Goal: Information Seeking & Learning: Understand process/instructions

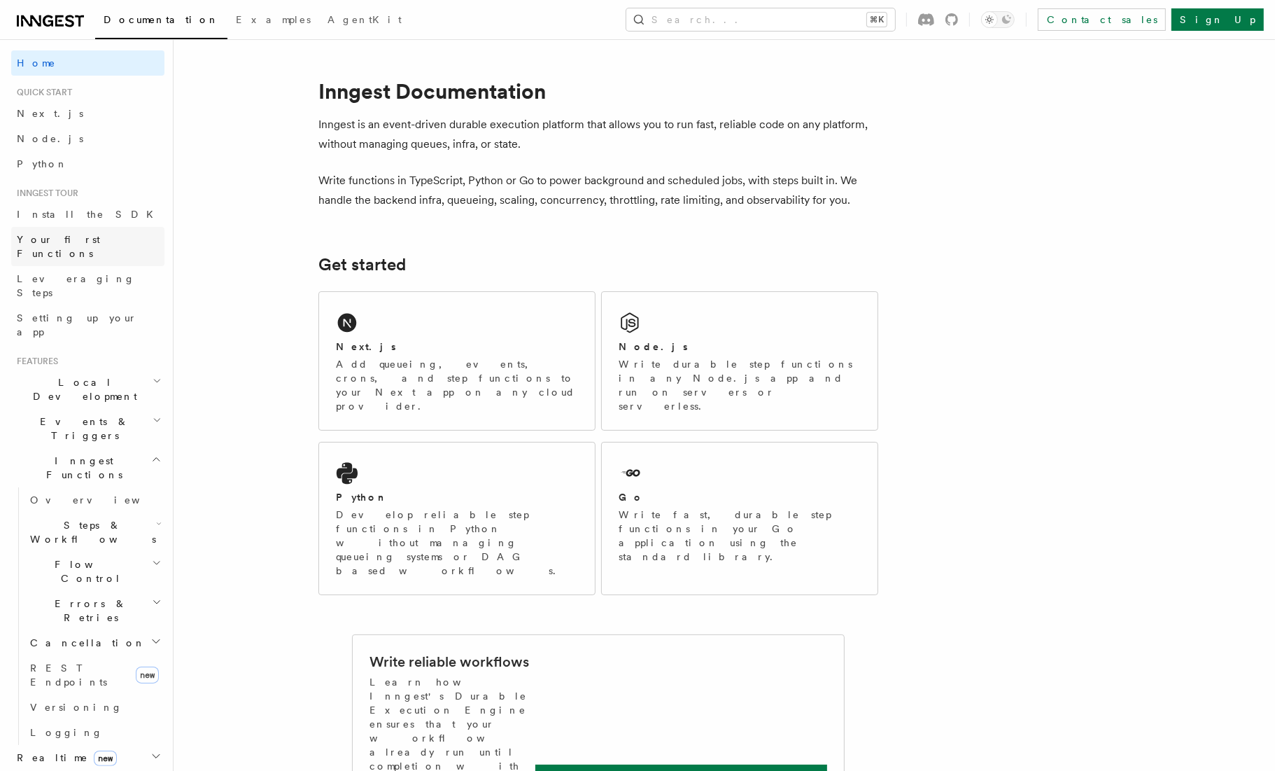
click at [101, 237] on link "Your first Functions" at bounding box center [87, 246] width 153 height 39
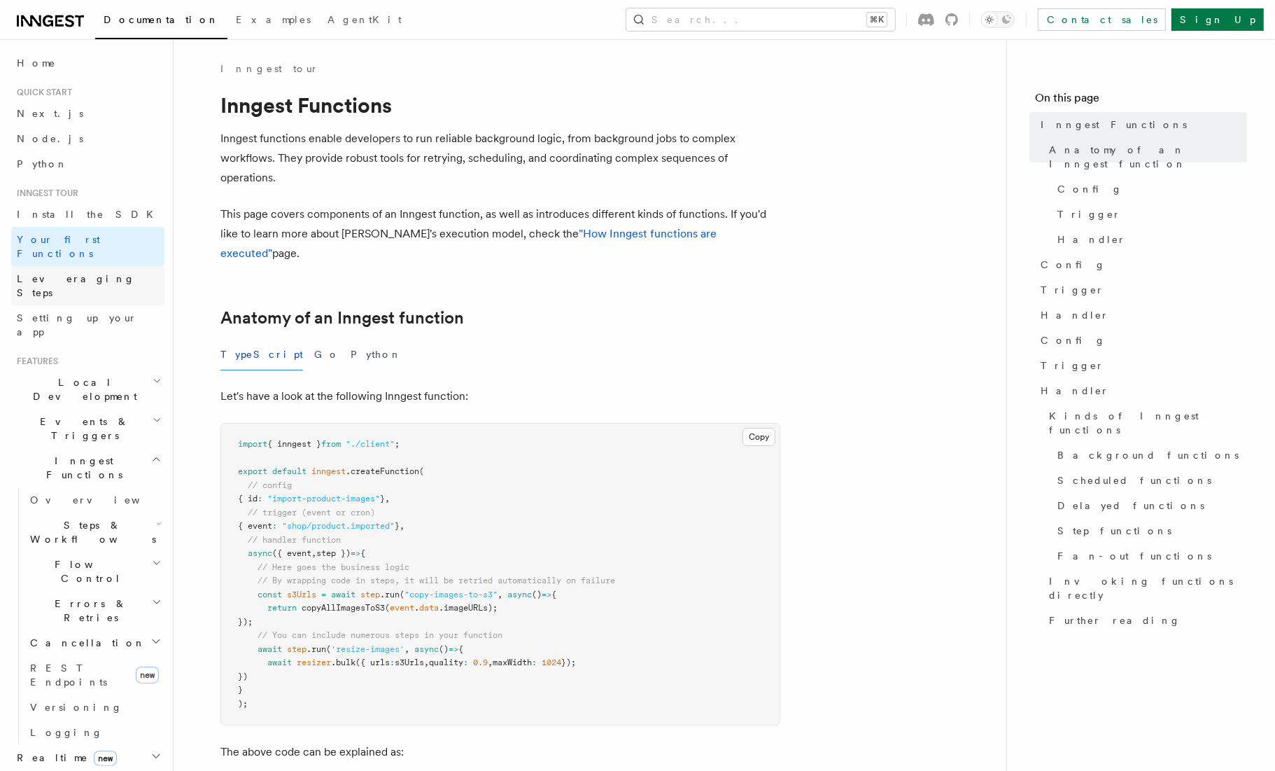
click at [90, 273] on span "Leveraging Steps" at bounding box center [76, 285] width 118 height 25
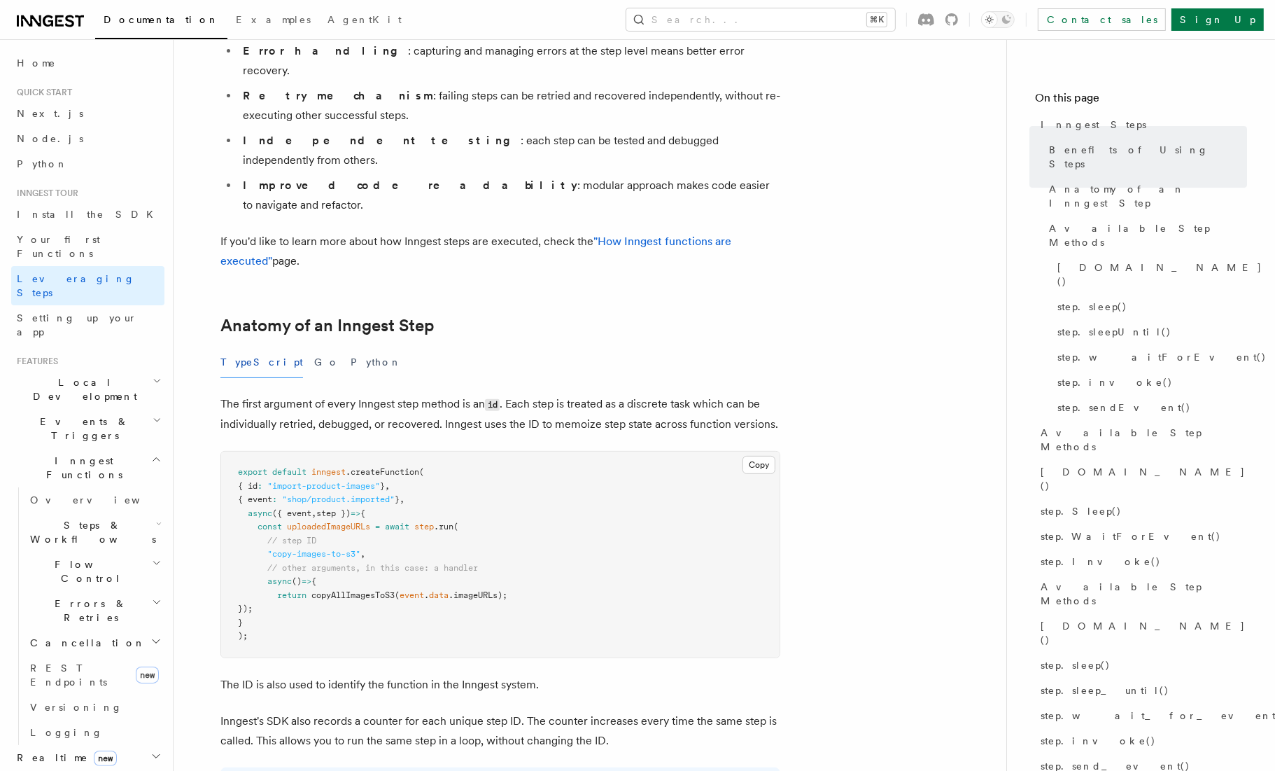
scroll to position [344, 0]
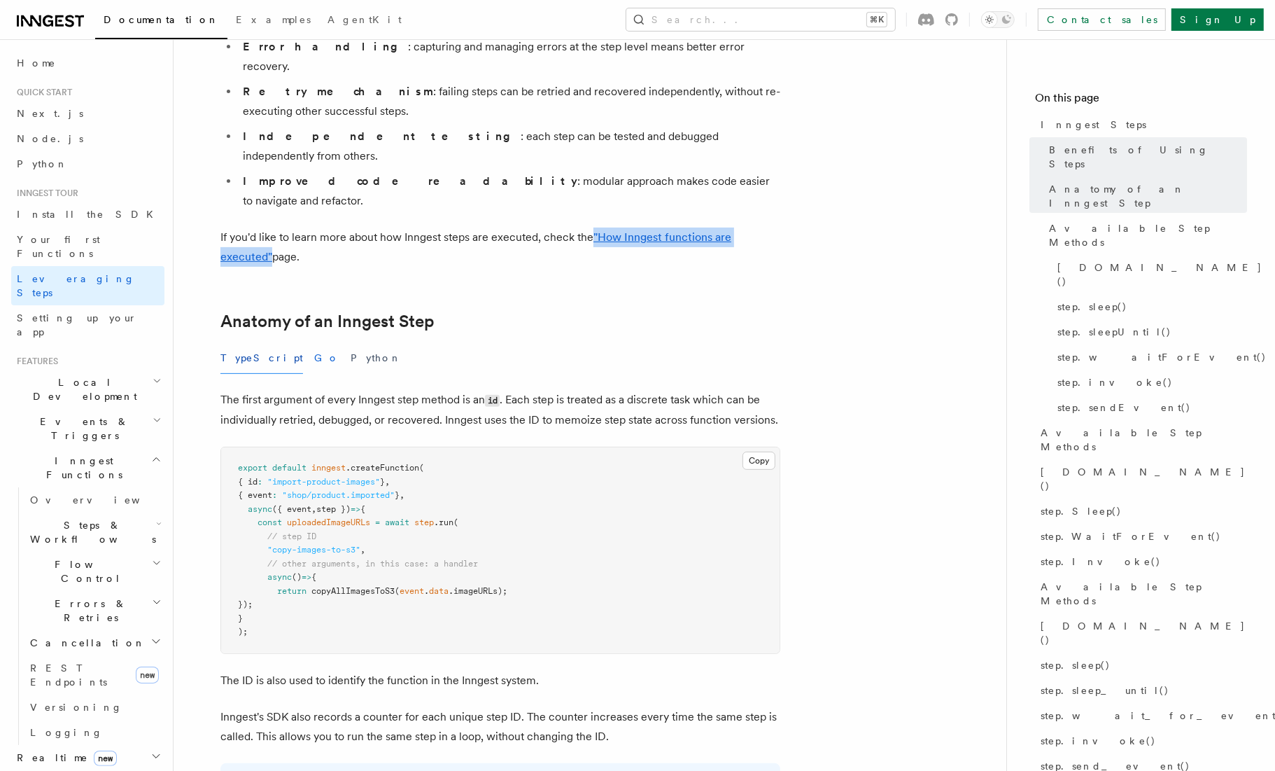
click at [314, 342] on button "Go" at bounding box center [326, 357] width 25 height 31
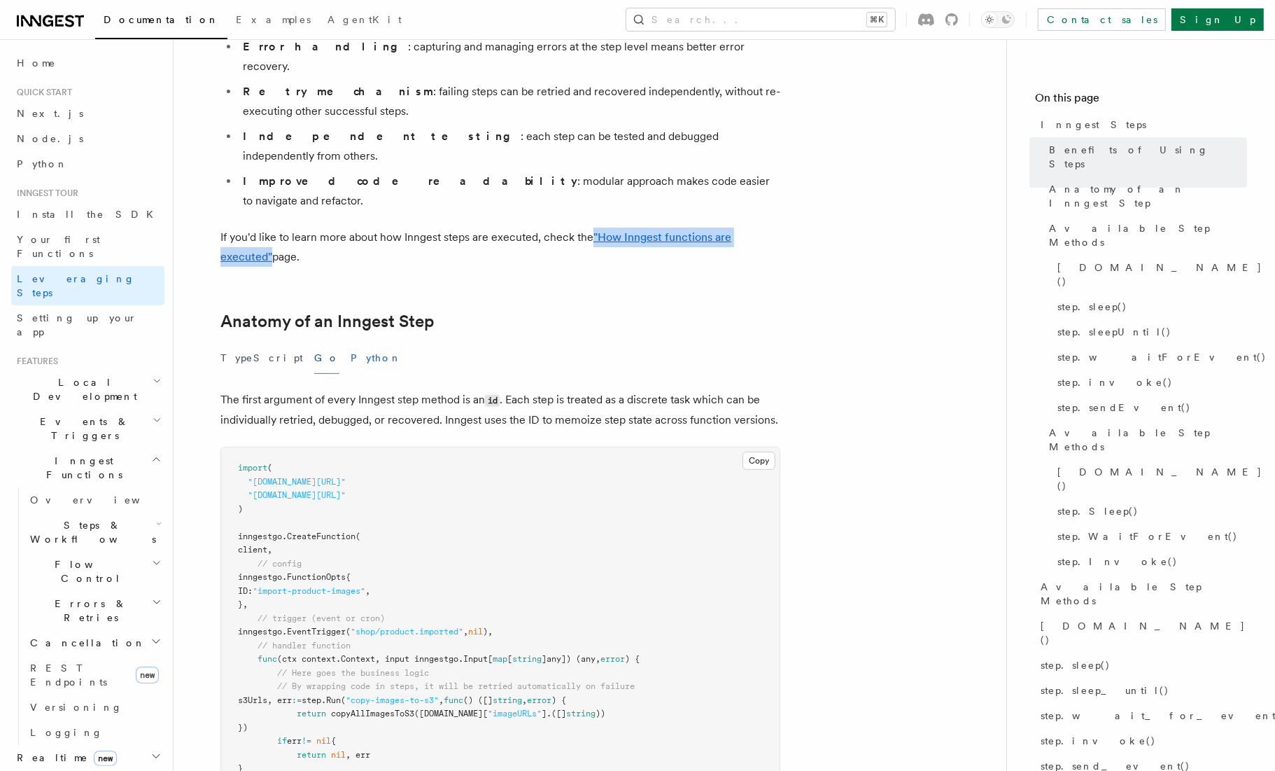
click at [351, 342] on button "Python" at bounding box center [376, 357] width 51 height 31
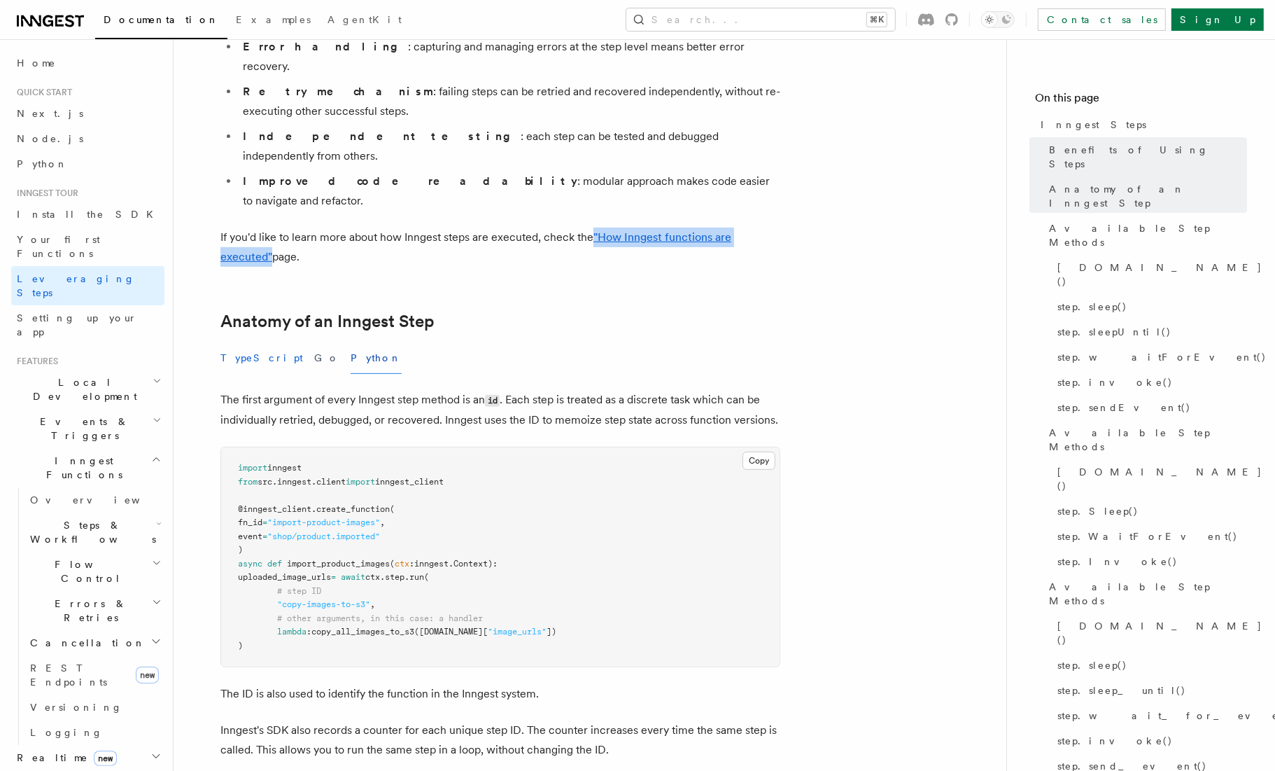
click at [237, 342] on button "TypeScript" at bounding box center [261, 357] width 83 height 31
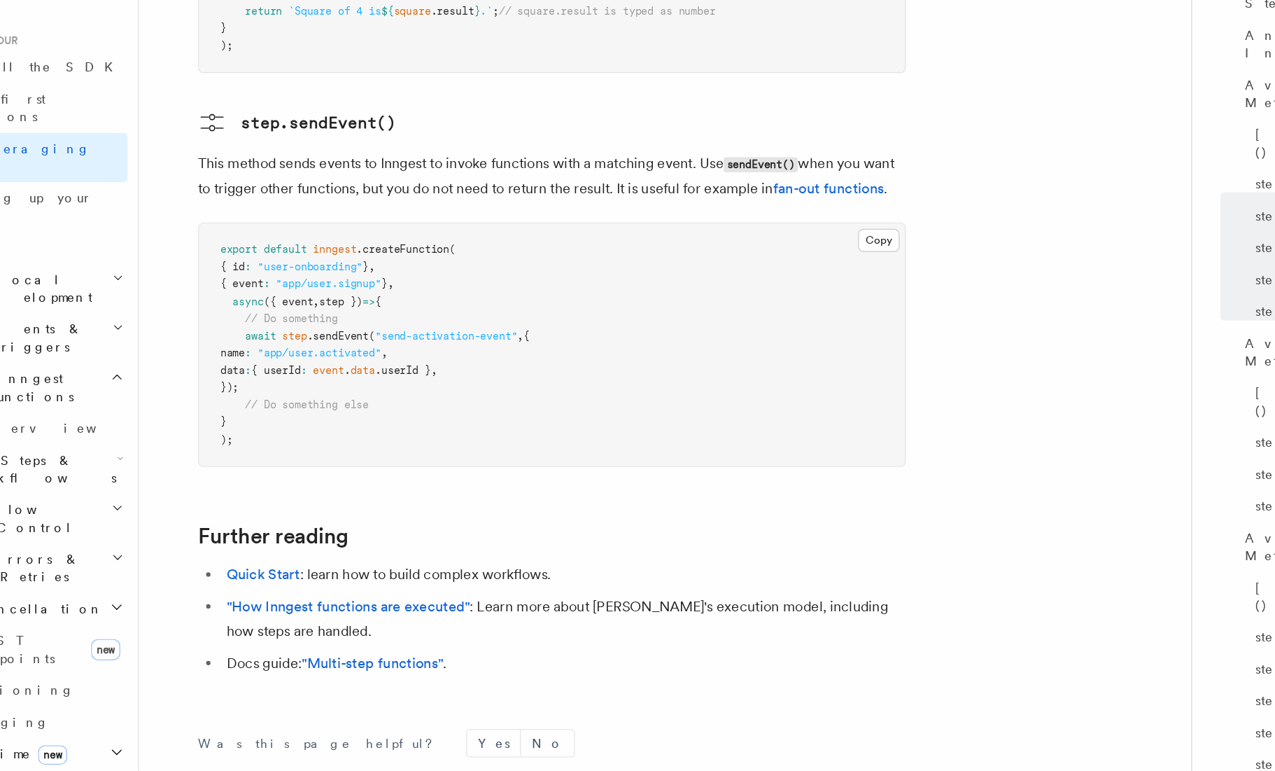
scroll to position [2821, 0]
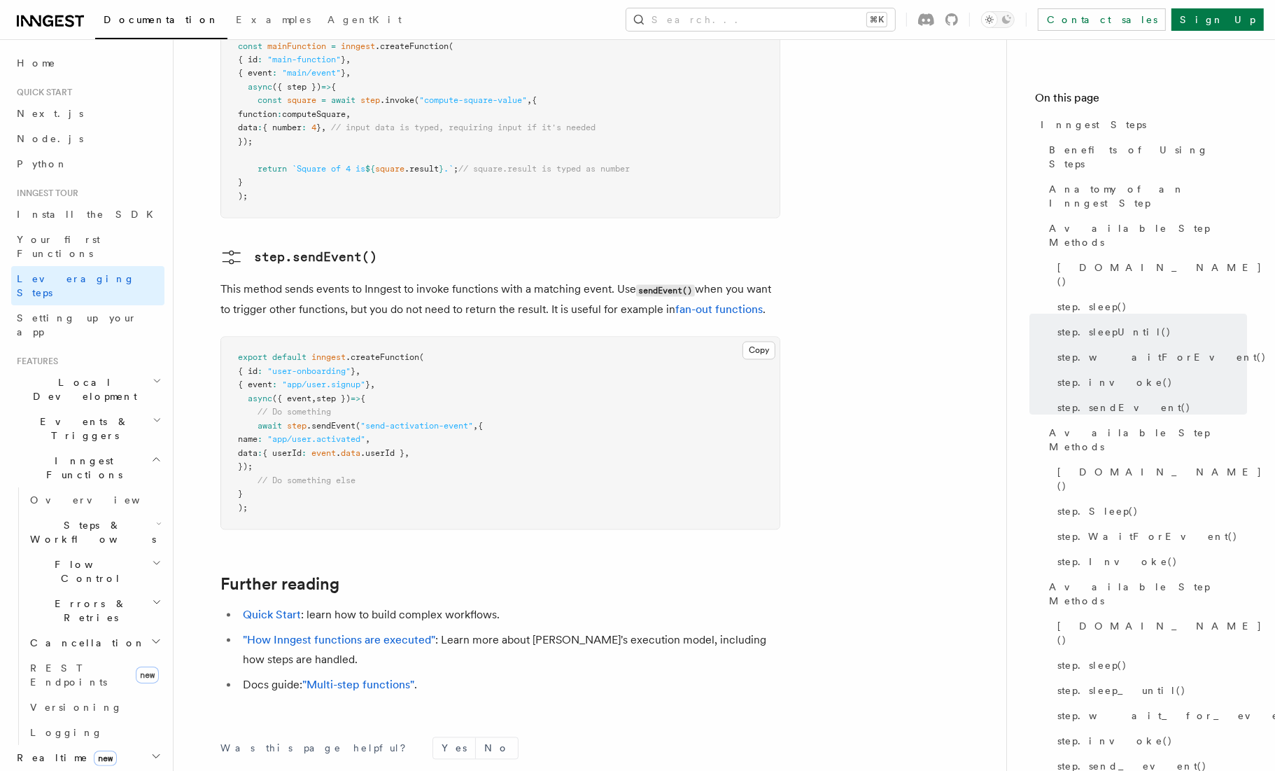
click at [144, 409] on h2 "Events & Triggers" at bounding box center [87, 428] width 153 height 39
click at [84, 503] on span "Sending events" at bounding box center [65, 515] width 70 height 25
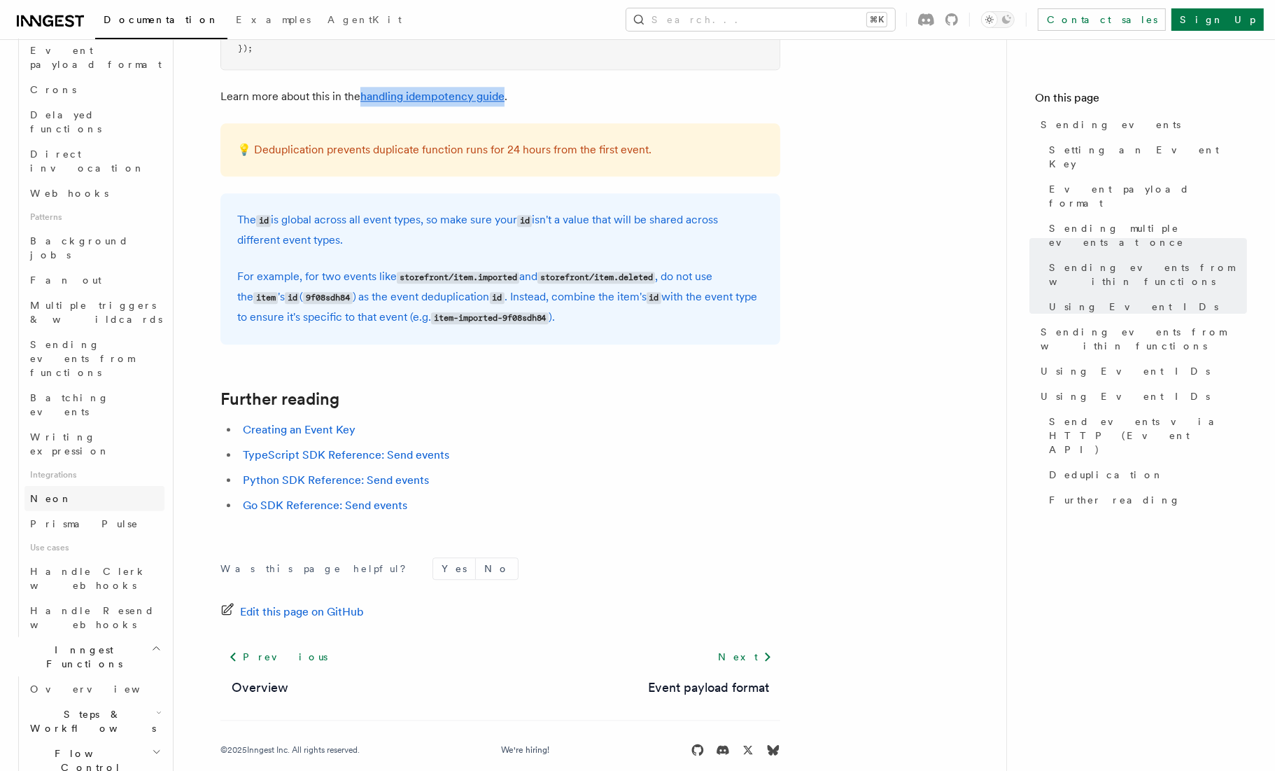
scroll to position [505, 0]
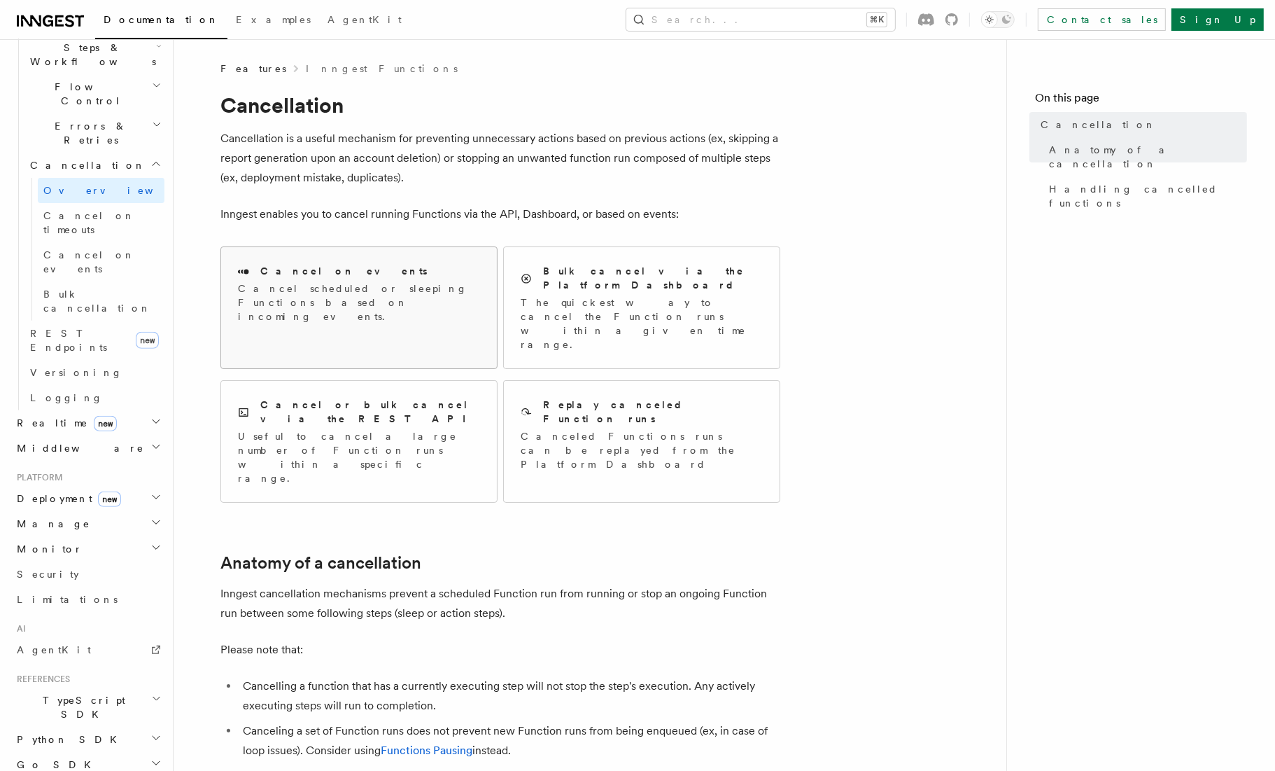
click at [449, 291] on p "Cancel scheduled or sleeping Functions based on incoming events." at bounding box center [359, 302] width 242 height 42
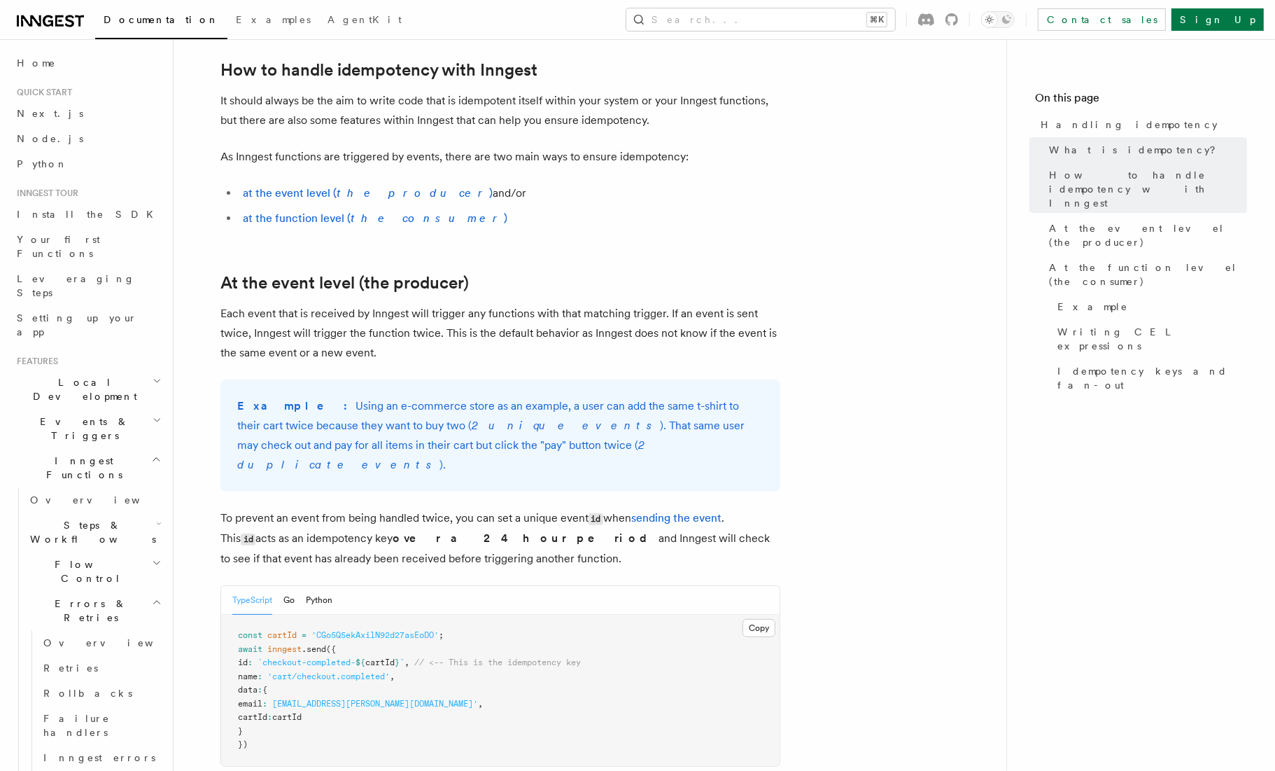
scroll to position [289, 0]
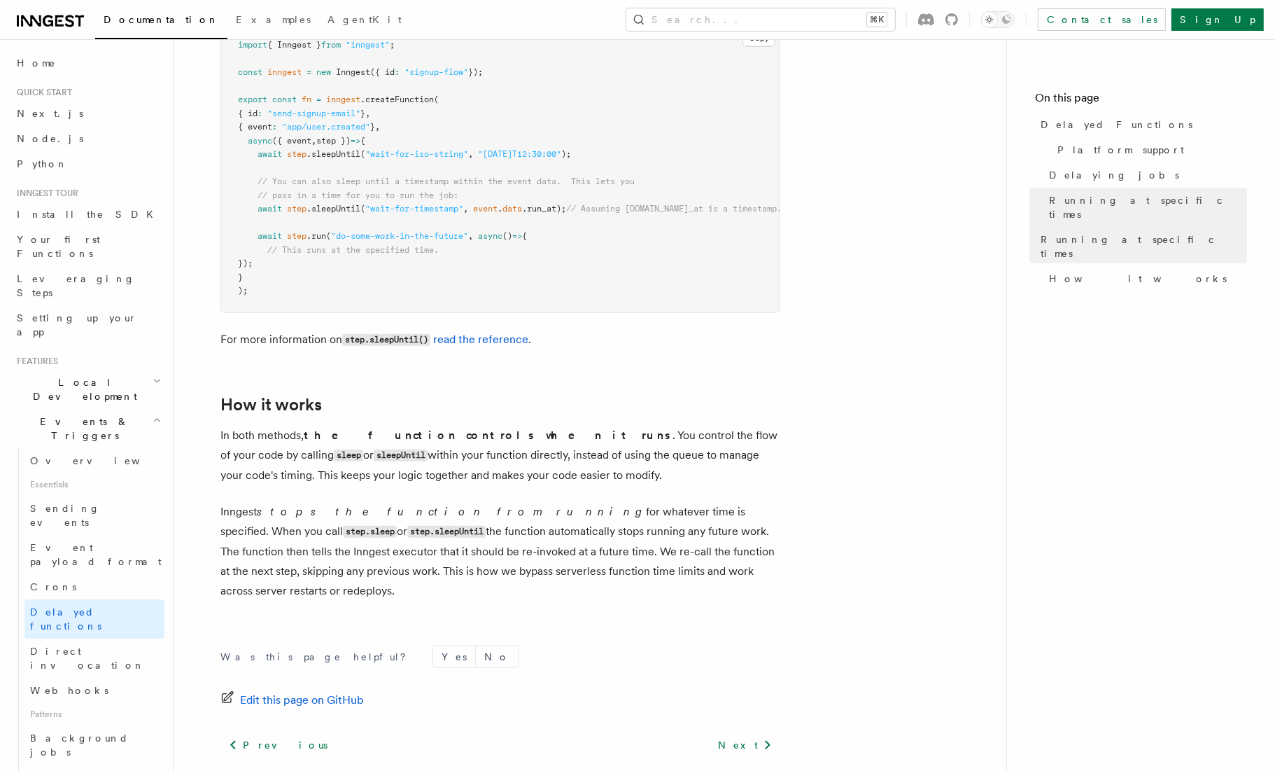
scroll to position [1032, 0]
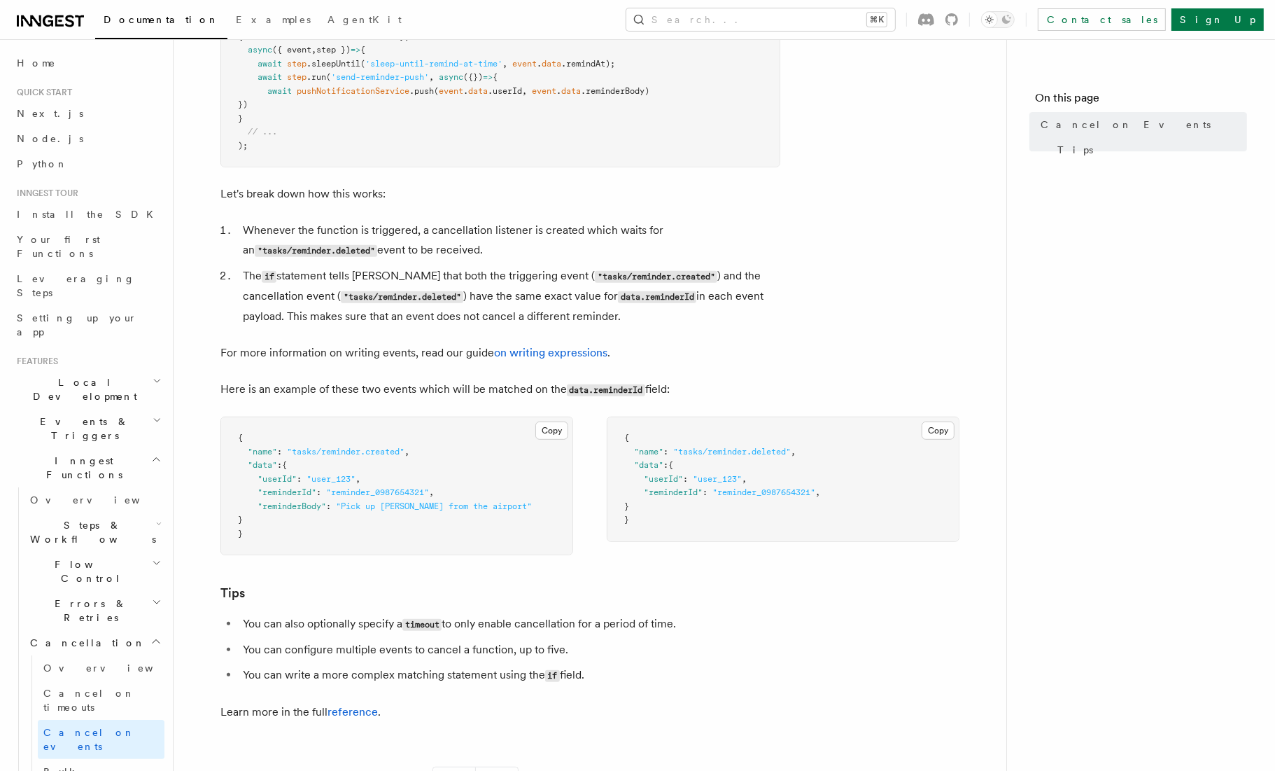
scroll to position [822, 0]
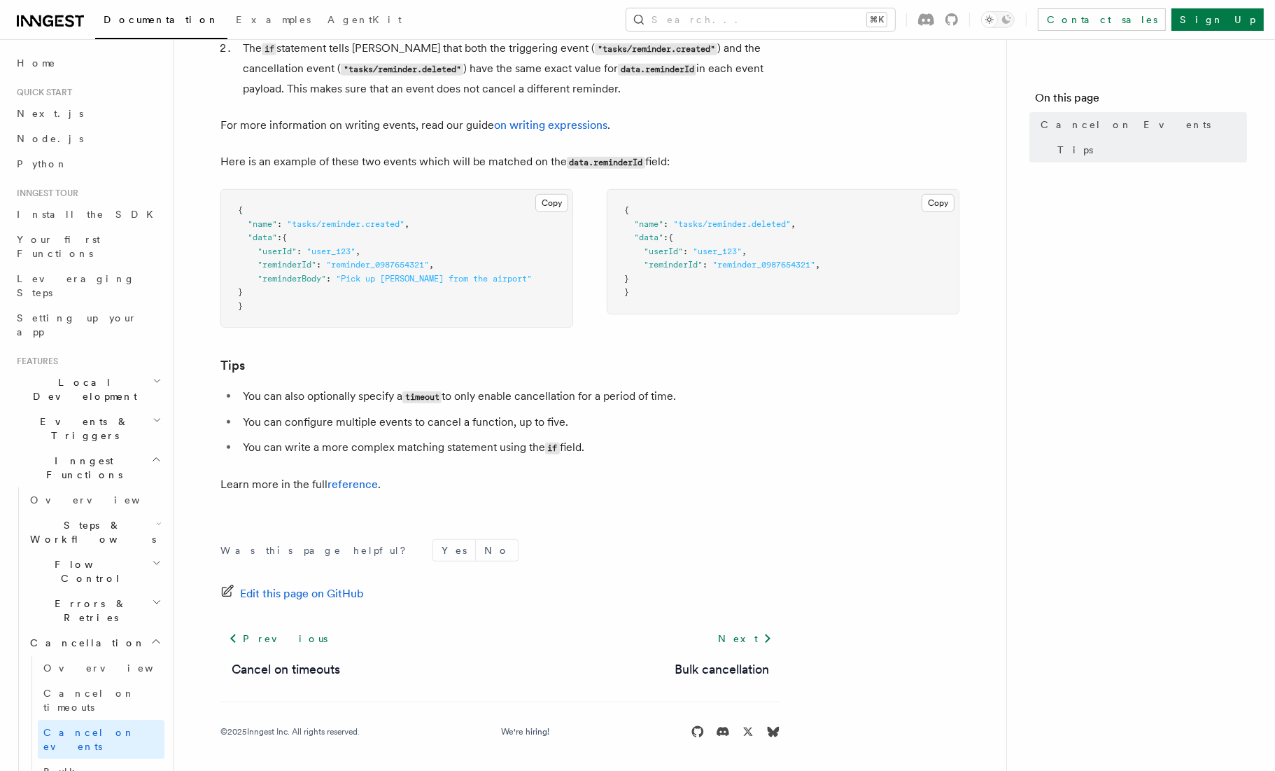
click at [123, 591] on h2 "Errors & Retries" at bounding box center [94, 610] width 140 height 39
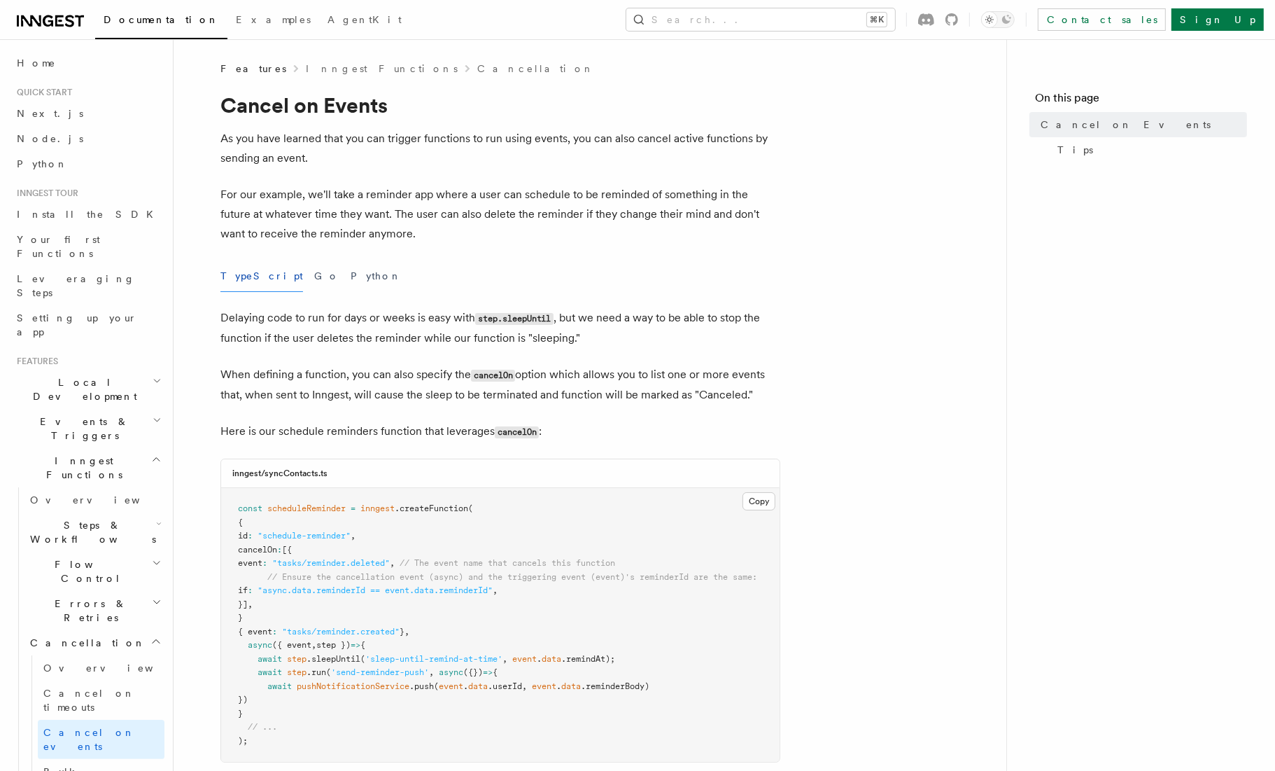
scroll to position [0, 8]
drag, startPoint x: 285, startPoint y: 592, endPoint x: 394, endPoint y: 589, distance: 109.2
click at [394, 589] on span ""async.data.reminderId == event.data.reminderId"" at bounding box center [375, 590] width 235 height 10
drag, startPoint x: 411, startPoint y: 591, endPoint x: 511, endPoint y: 596, distance: 100.2
click at [511, 596] on pre "const scheduleReminder = inngest .createFunction ( { id : "schedule-reminder" ,…" at bounding box center [500, 625] width 559 height 274
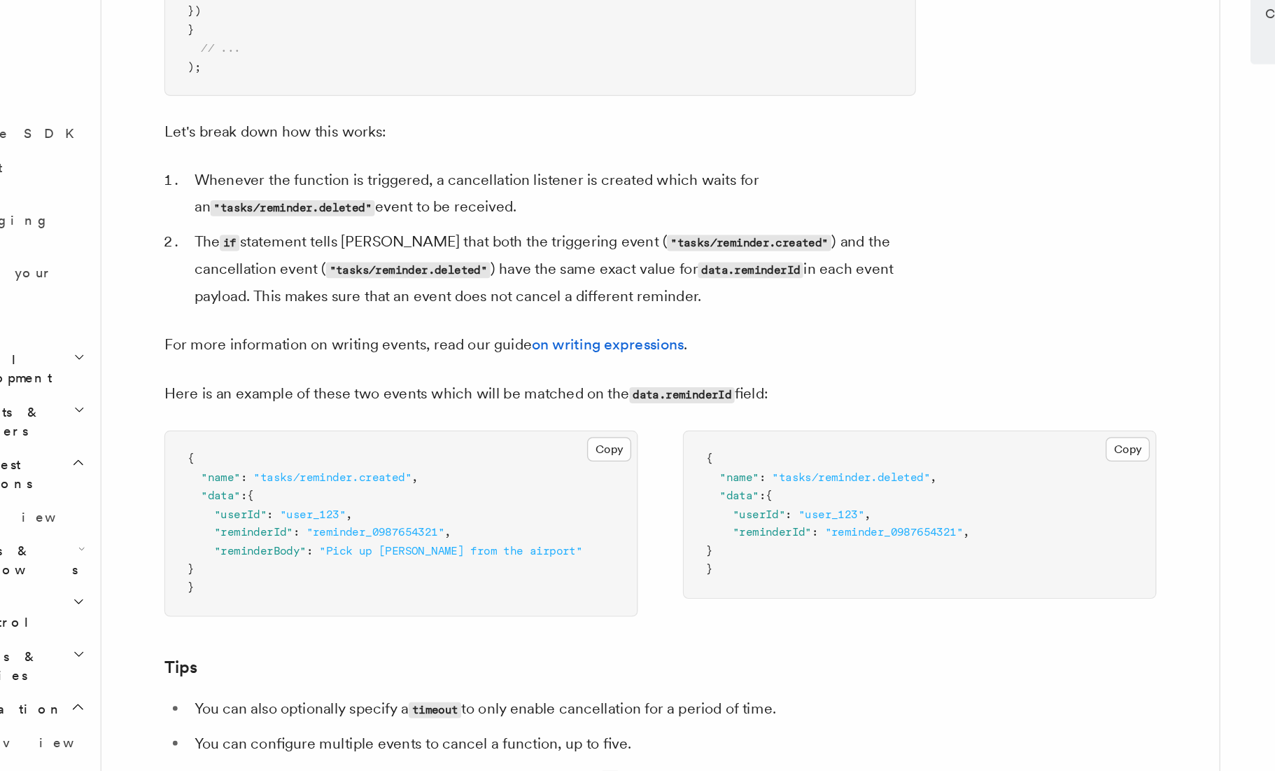
scroll to position [576, 0]
drag, startPoint x: 644, startPoint y: 496, endPoint x: 808, endPoint y: 494, distance: 164.5
click at [794, 494] on pre "{ "name" : "tasks/reminder.deleted" , "data" : { "userId" : "user_123" , "remin…" at bounding box center [783, 498] width 351 height 124
drag, startPoint x: 839, startPoint y: 499, endPoint x: 666, endPoint y: 487, distance: 174.0
click at [666, 487] on pre "{ "name" : "tasks/reminder.deleted" , "data" : { "userId" : "user_123" , "remin…" at bounding box center [783, 498] width 351 height 124
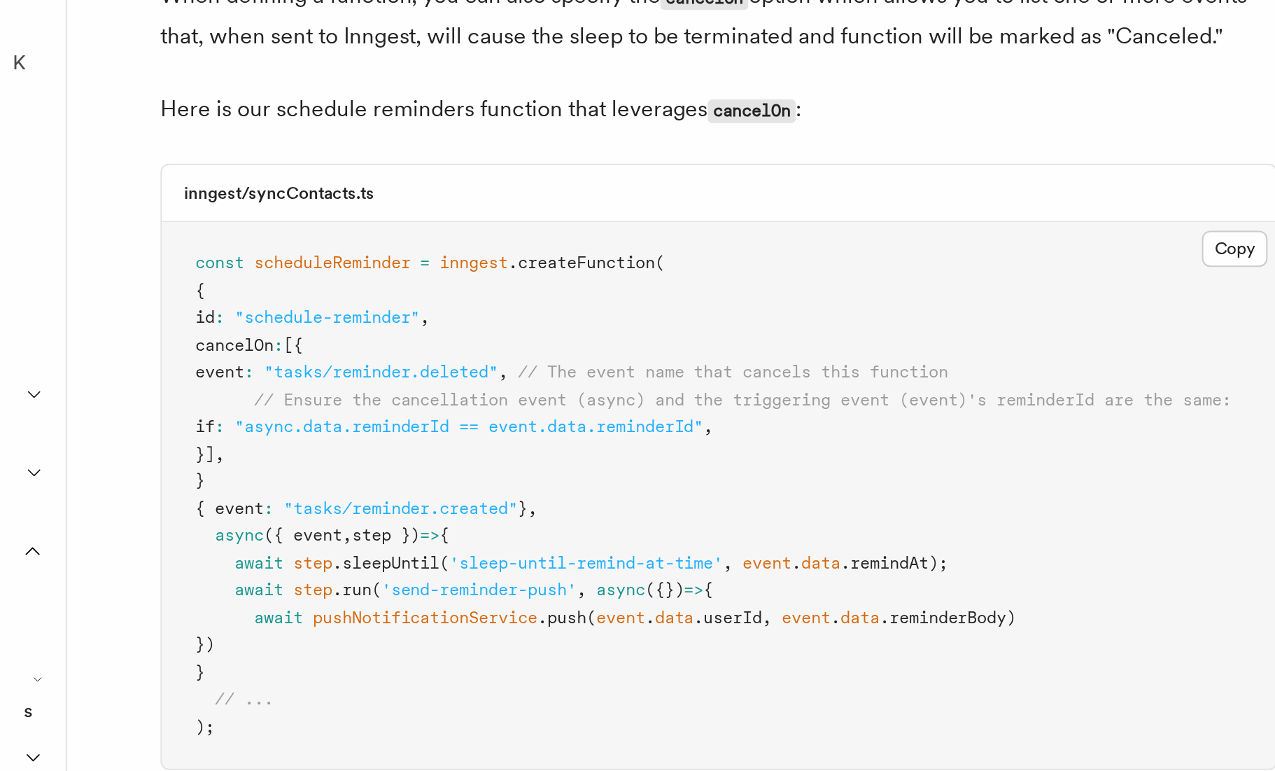
scroll to position [193, 0]
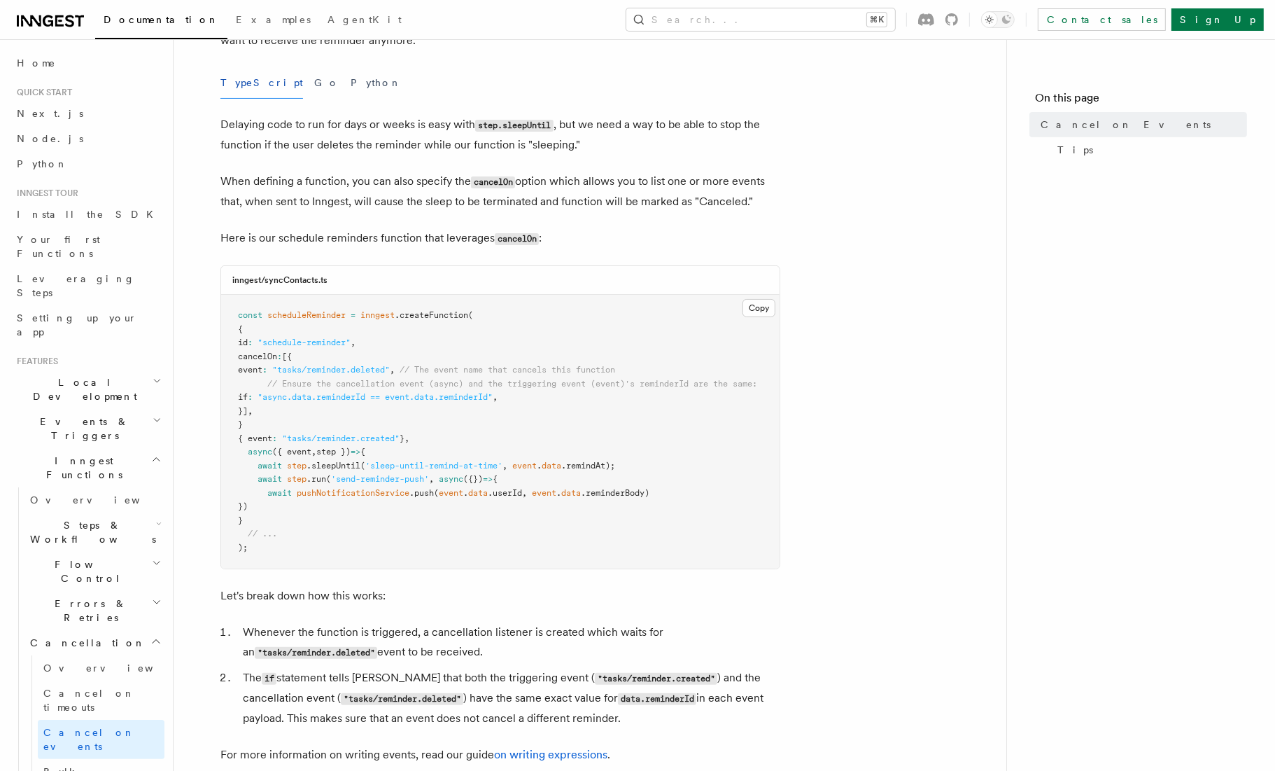
click at [297, 399] on span ""async.data.reminderId == event.data.reminderId"" at bounding box center [375, 397] width 235 height 10
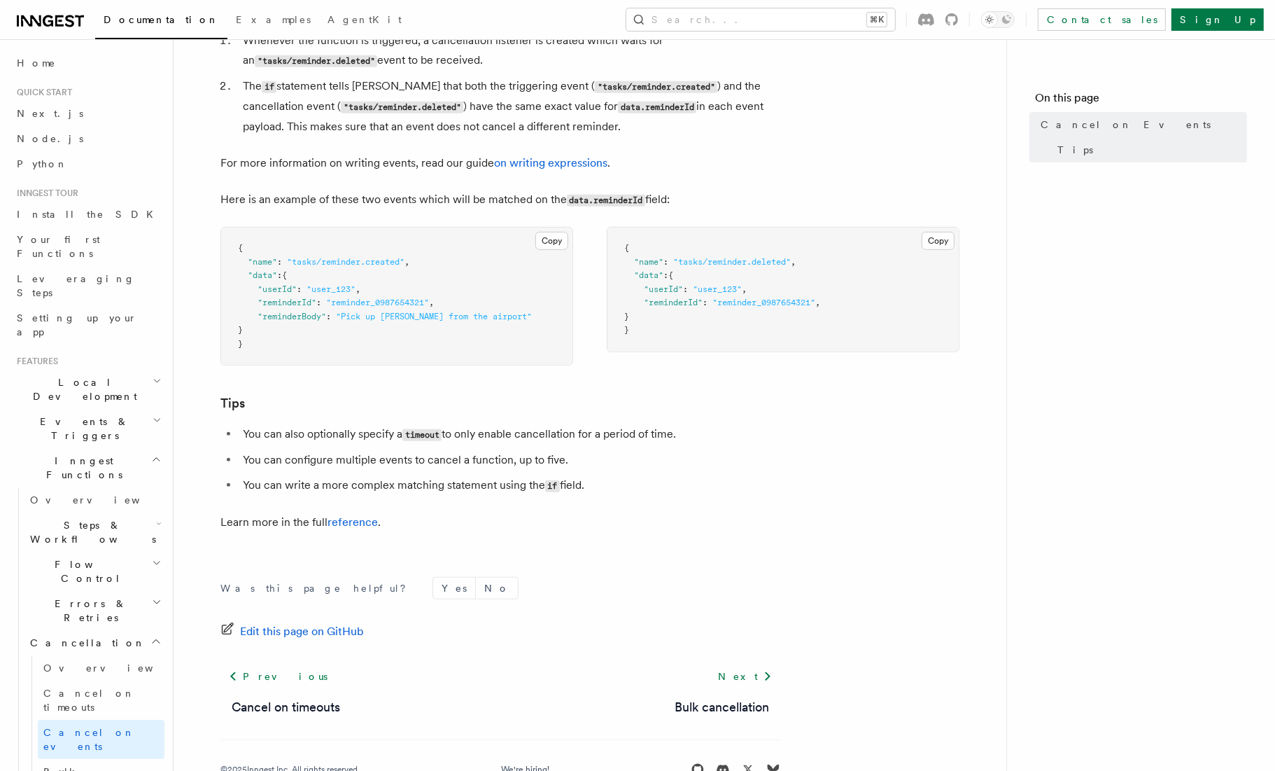
scroll to position [822, 0]
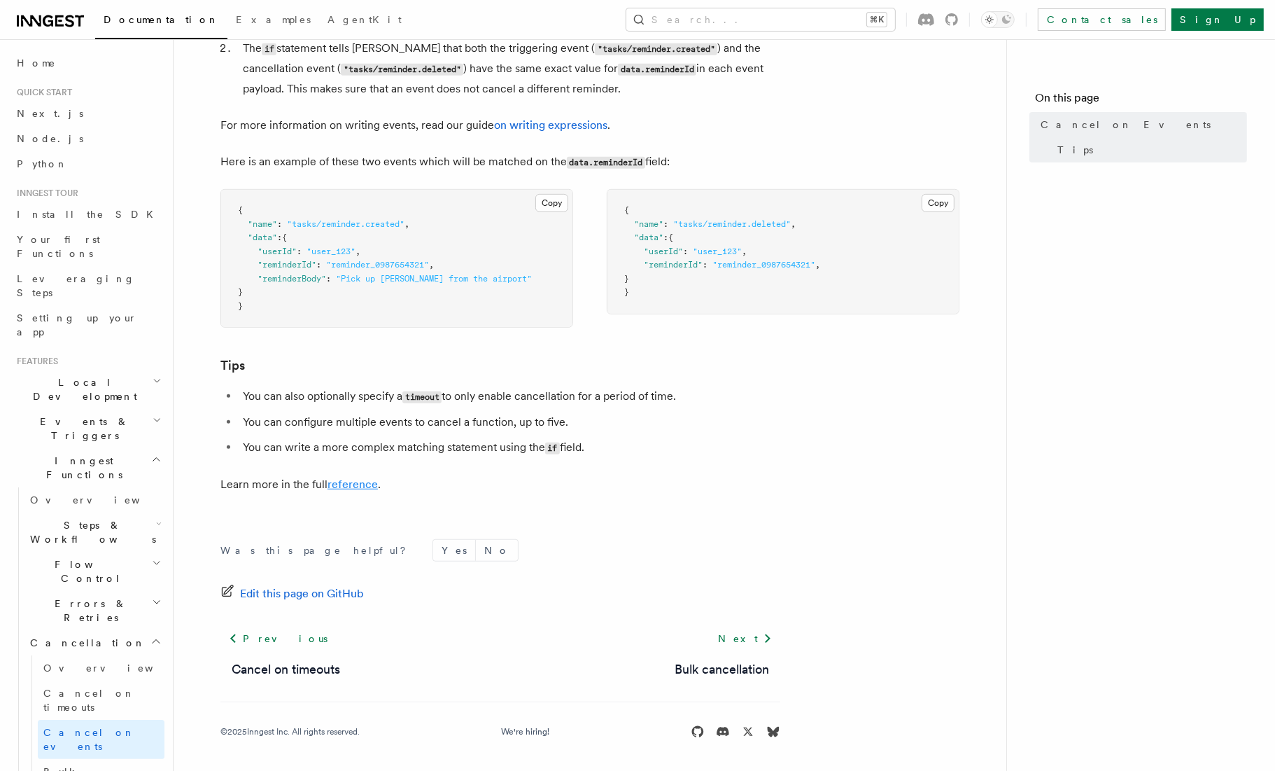
click at [358, 479] on link "reference" at bounding box center [353, 483] width 50 height 13
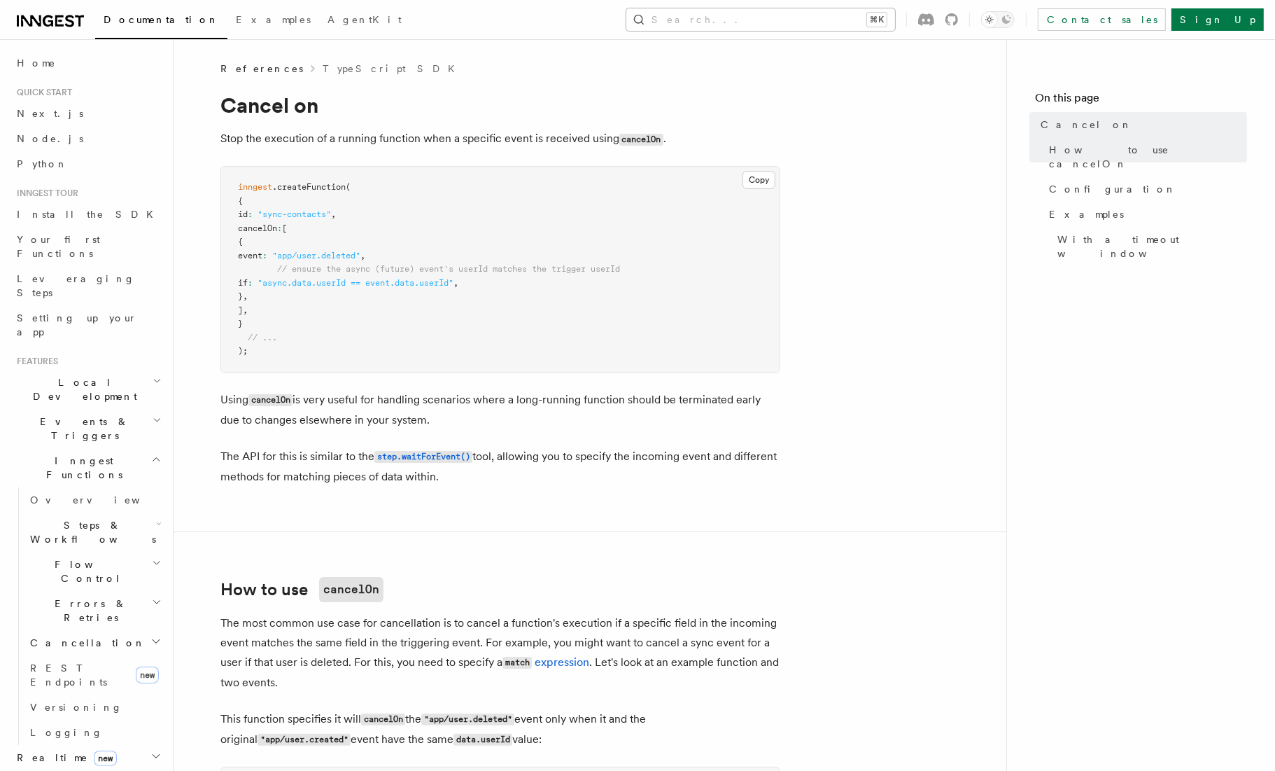
click at [814, 17] on button "Search... ⌘K" at bounding box center [760, 19] width 269 height 22
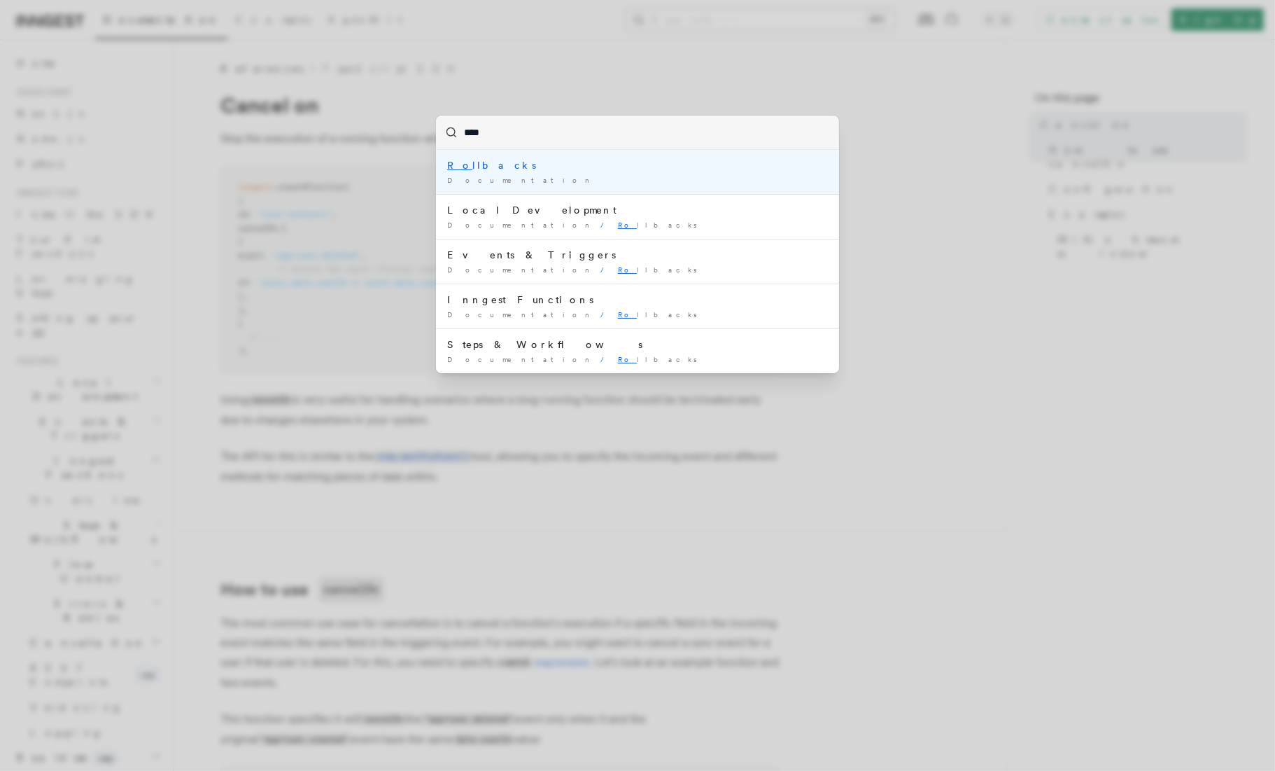
type input "*****"
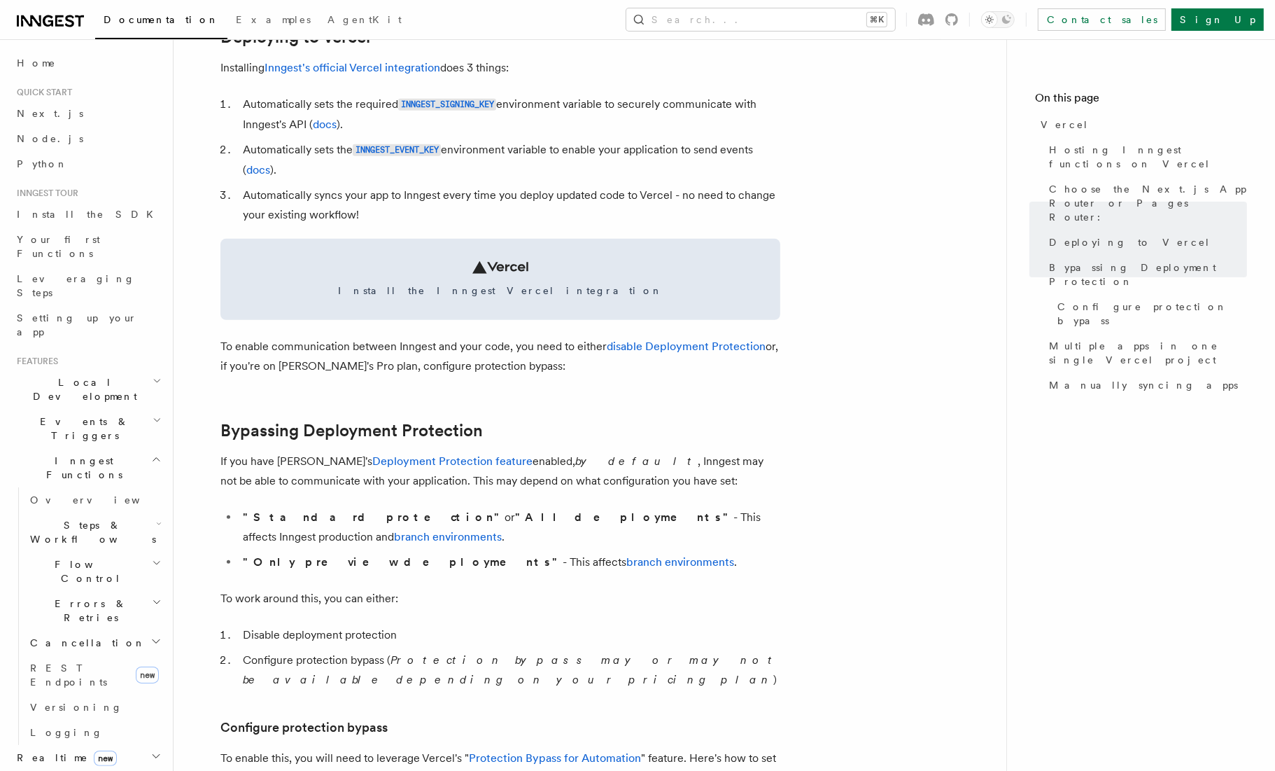
scroll to position [681, 0]
